Goal: Navigation & Orientation: Go to known website

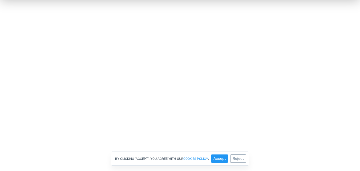
scroll to position [109, 0]
drag, startPoint x: 364, startPoint y: 42, endPoint x: 363, endPoint y: 78, distance: 35.8
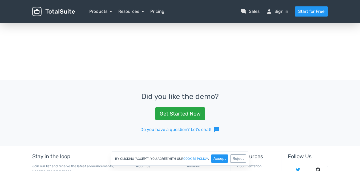
scroll to position [263, 0]
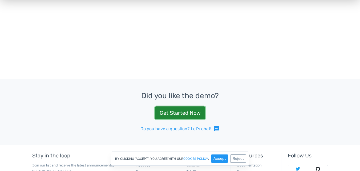
click at [182, 111] on link "Get Started Now" at bounding box center [180, 112] width 50 height 13
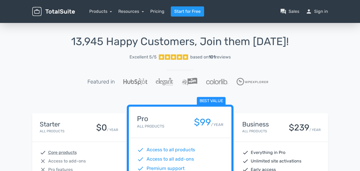
click at [60, 10] on img at bounding box center [53, 11] width 43 height 9
